Goal: Transaction & Acquisition: Purchase product/service

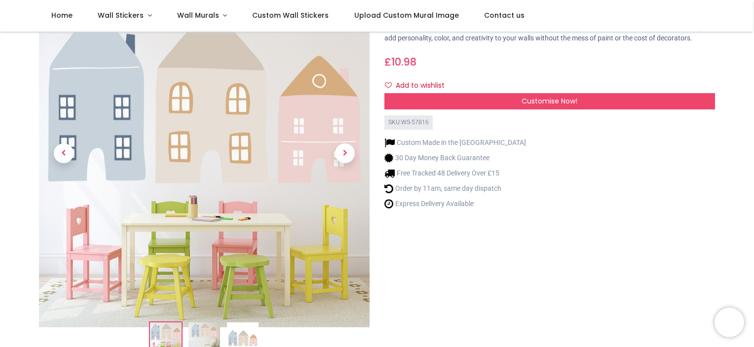
scroll to position [65, 0]
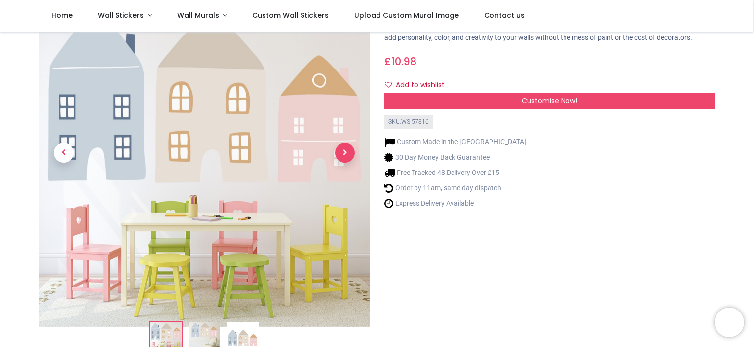
click at [341, 156] on span "Next" at bounding box center [345, 153] width 20 height 20
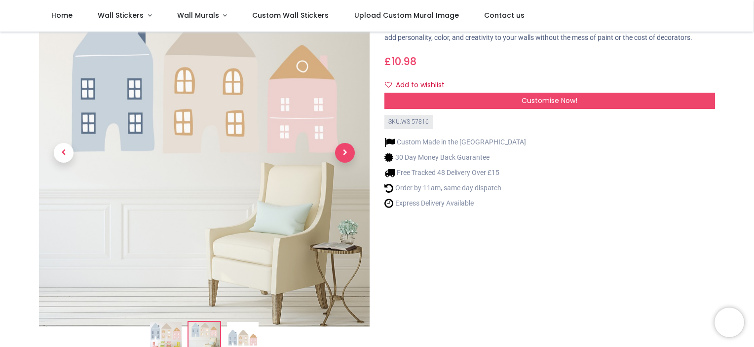
click at [341, 156] on span "Next" at bounding box center [345, 153] width 20 height 20
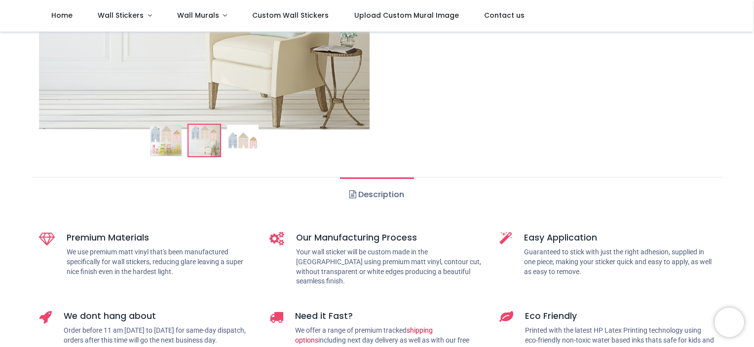
scroll to position [0, 0]
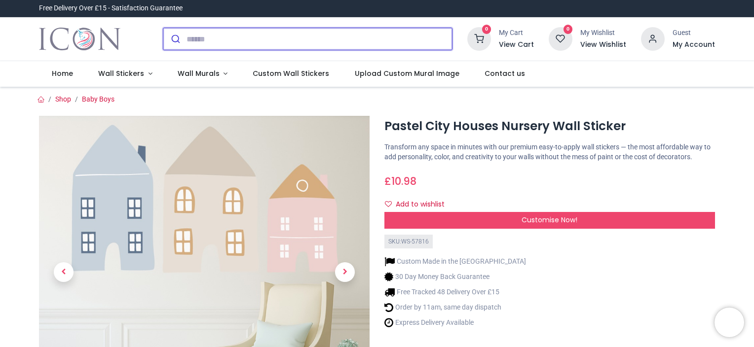
click at [251, 39] on input "search" at bounding box center [318, 39] width 265 height 22
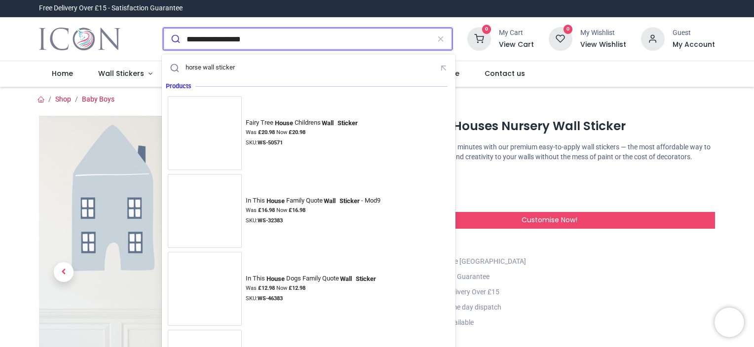
type input "**********"
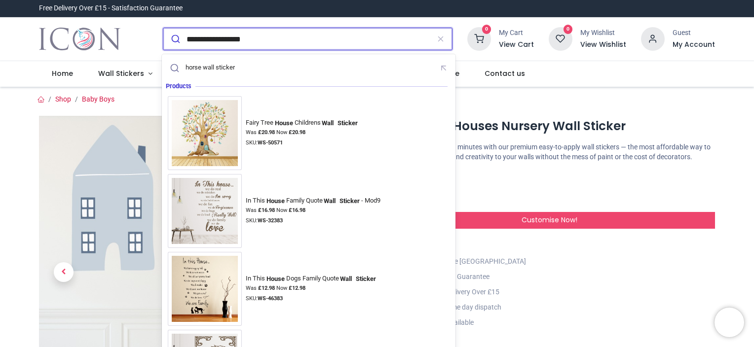
click at [163, 28] on button "submit" at bounding box center [174, 39] width 23 height 22
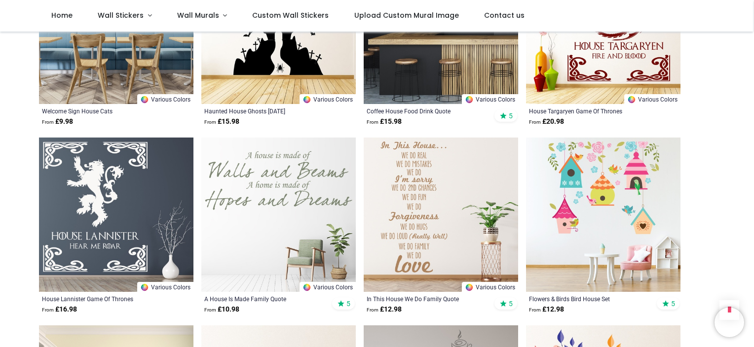
scroll to position [389, 0]
click at [610, 191] on img at bounding box center [603, 215] width 154 height 154
